Goal: Information Seeking & Learning: Find specific fact

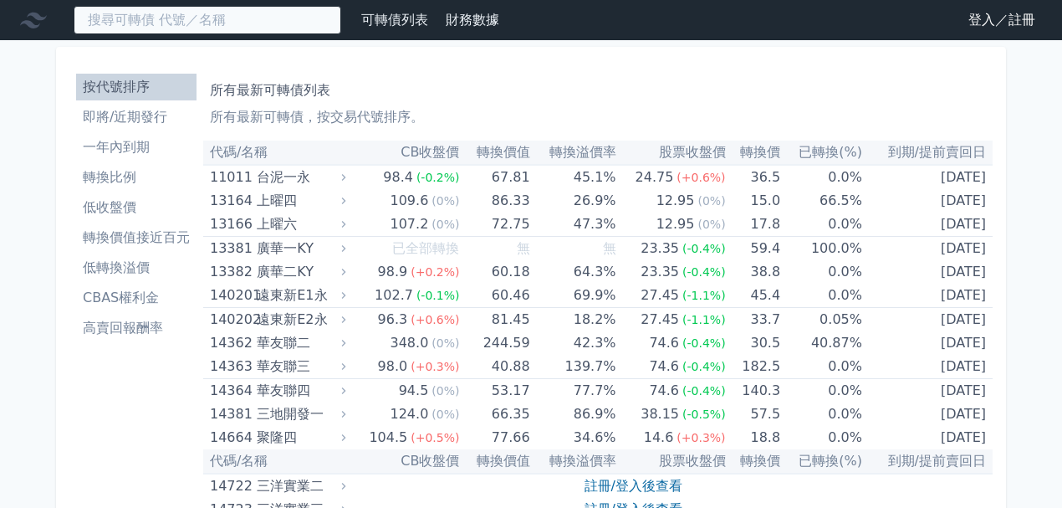
click at [287, 17] on input at bounding box center [208, 20] width 268 height 28
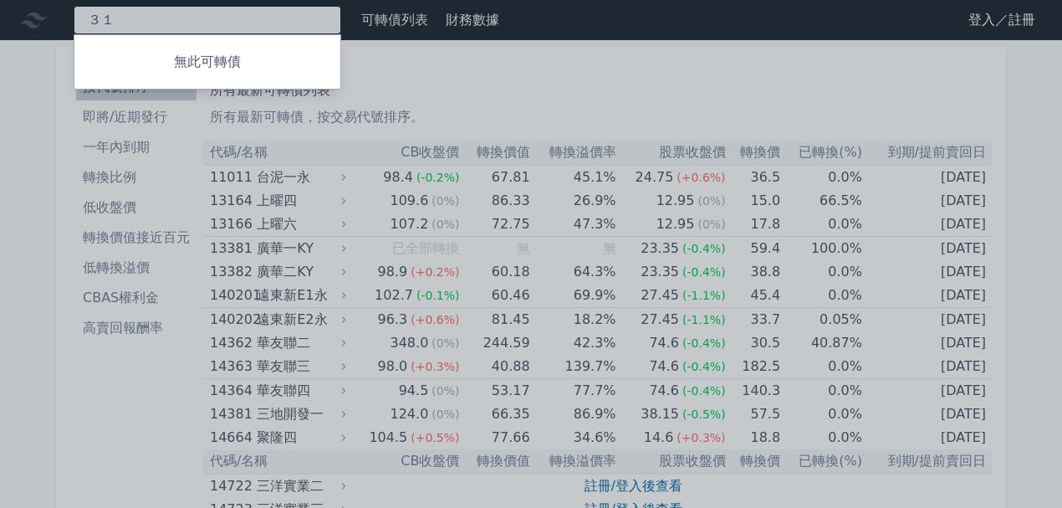
type input "３"
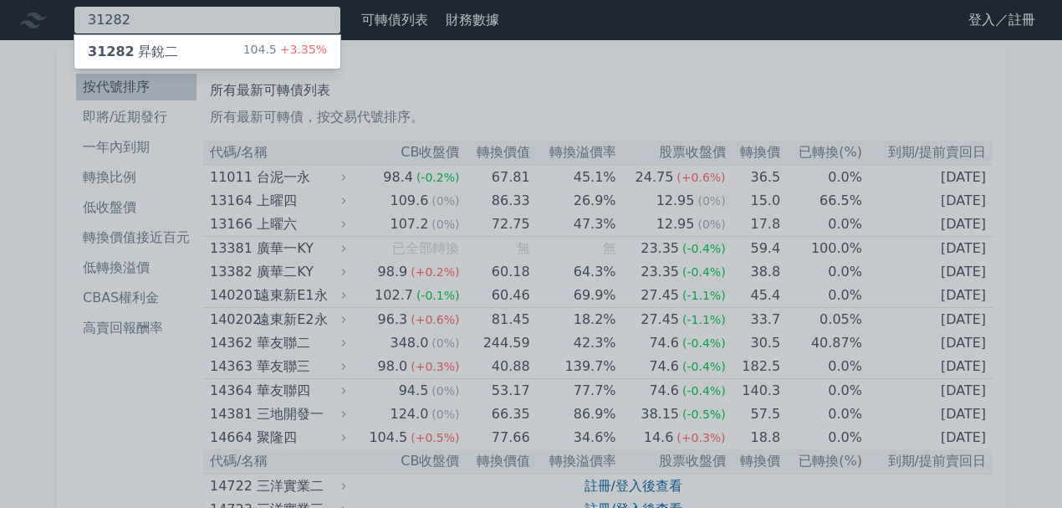
type input "31282"
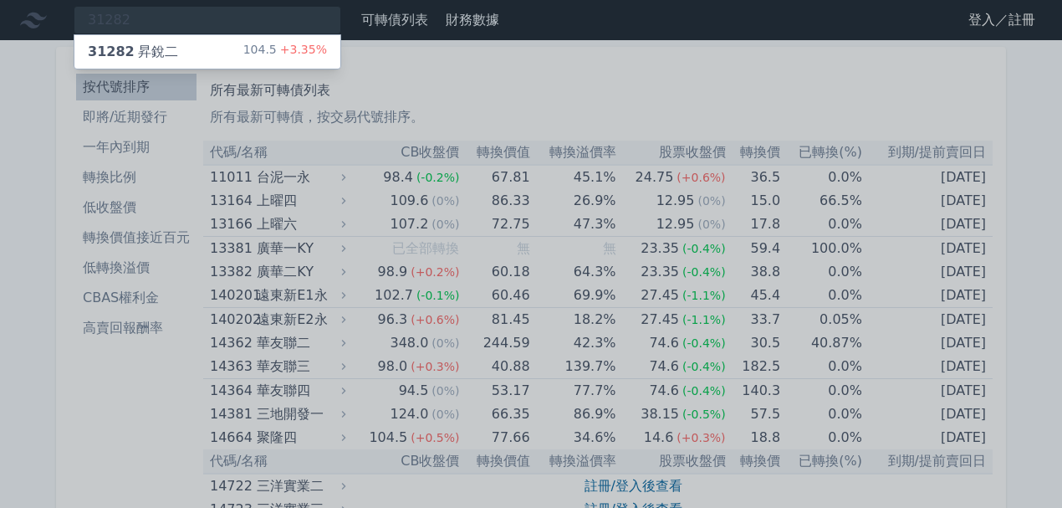
click at [272, 56] on div "104.5 +3.35%" at bounding box center [285, 52] width 84 height 20
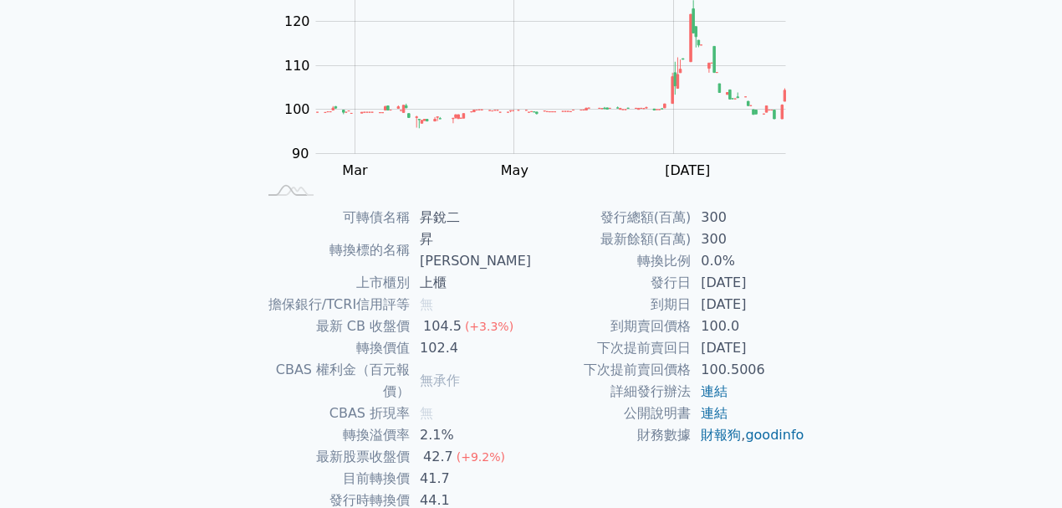
scroll to position [266, 0]
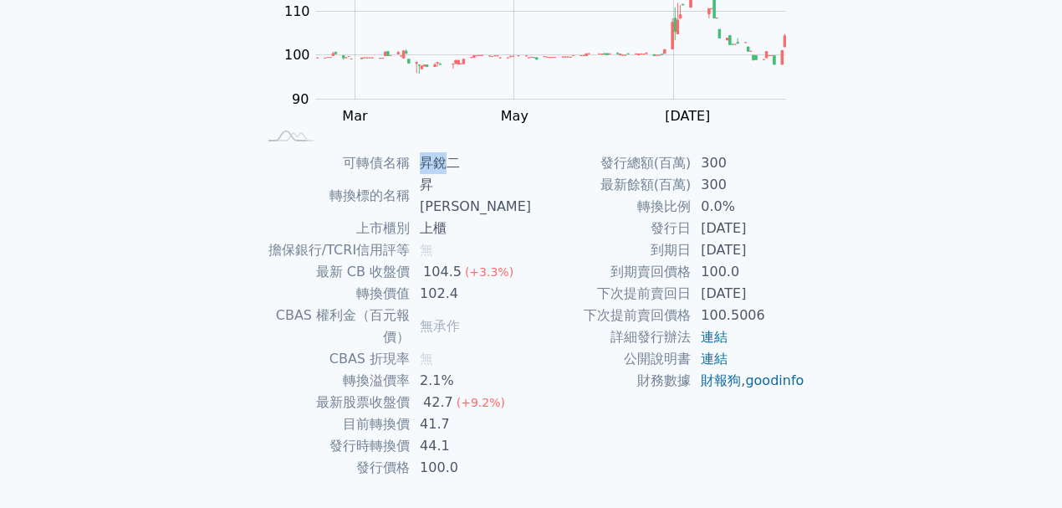
drag, startPoint x: 453, startPoint y: 166, endPoint x: 428, endPoint y: 169, distance: 25.2
click at [428, 169] on td "昇銳二" at bounding box center [470, 163] width 121 height 22
drag, startPoint x: 482, startPoint y: 154, endPoint x: 418, endPoint y: 157, distance: 63.6
click at [418, 157] on td "昇銳二" at bounding box center [470, 163] width 121 height 22
copy td "昇銳二"
